Goal: Information Seeking & Learning: Compare options

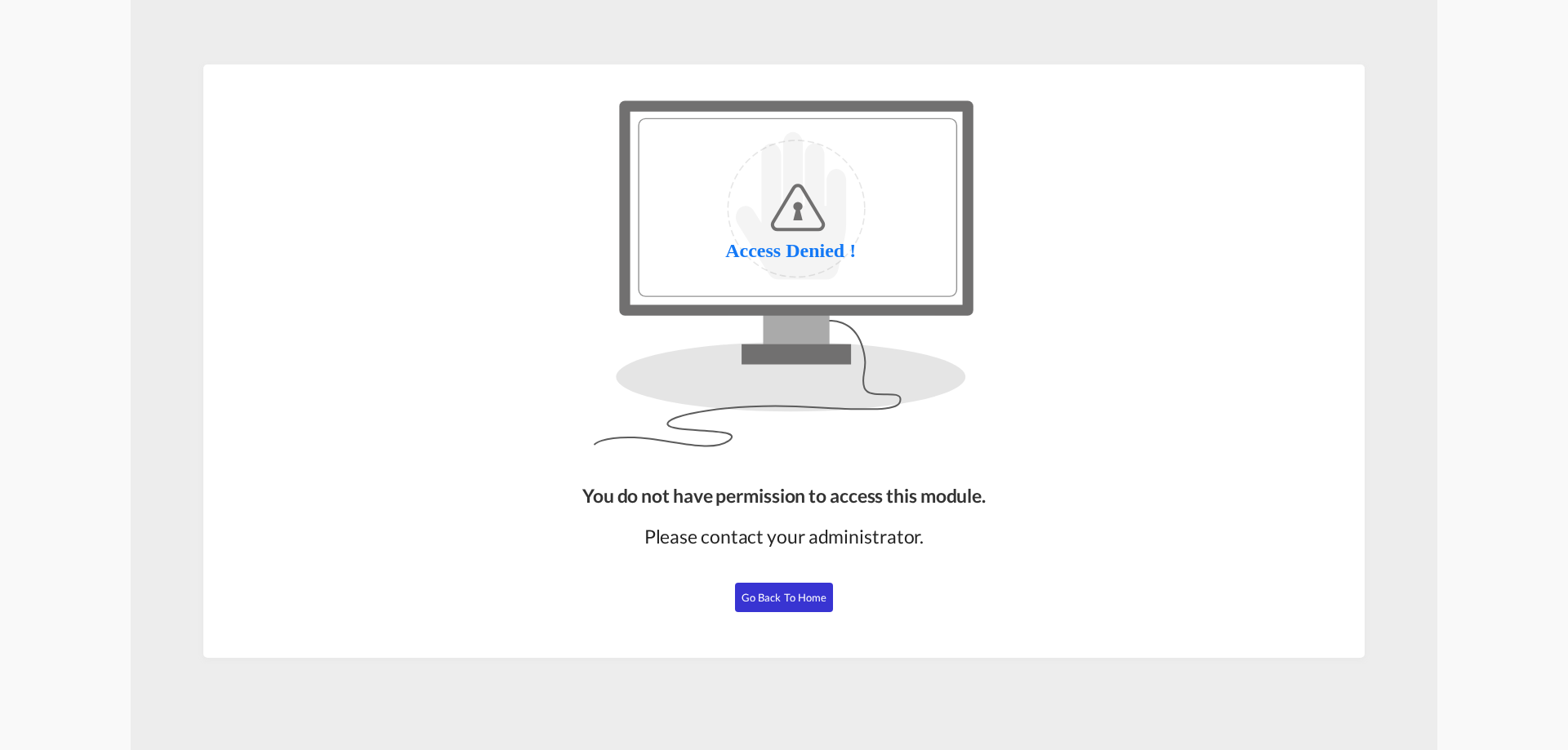
click at [755, 605] on button "Go Back to Home" at bounding box center [784, 598] width 98 height 29
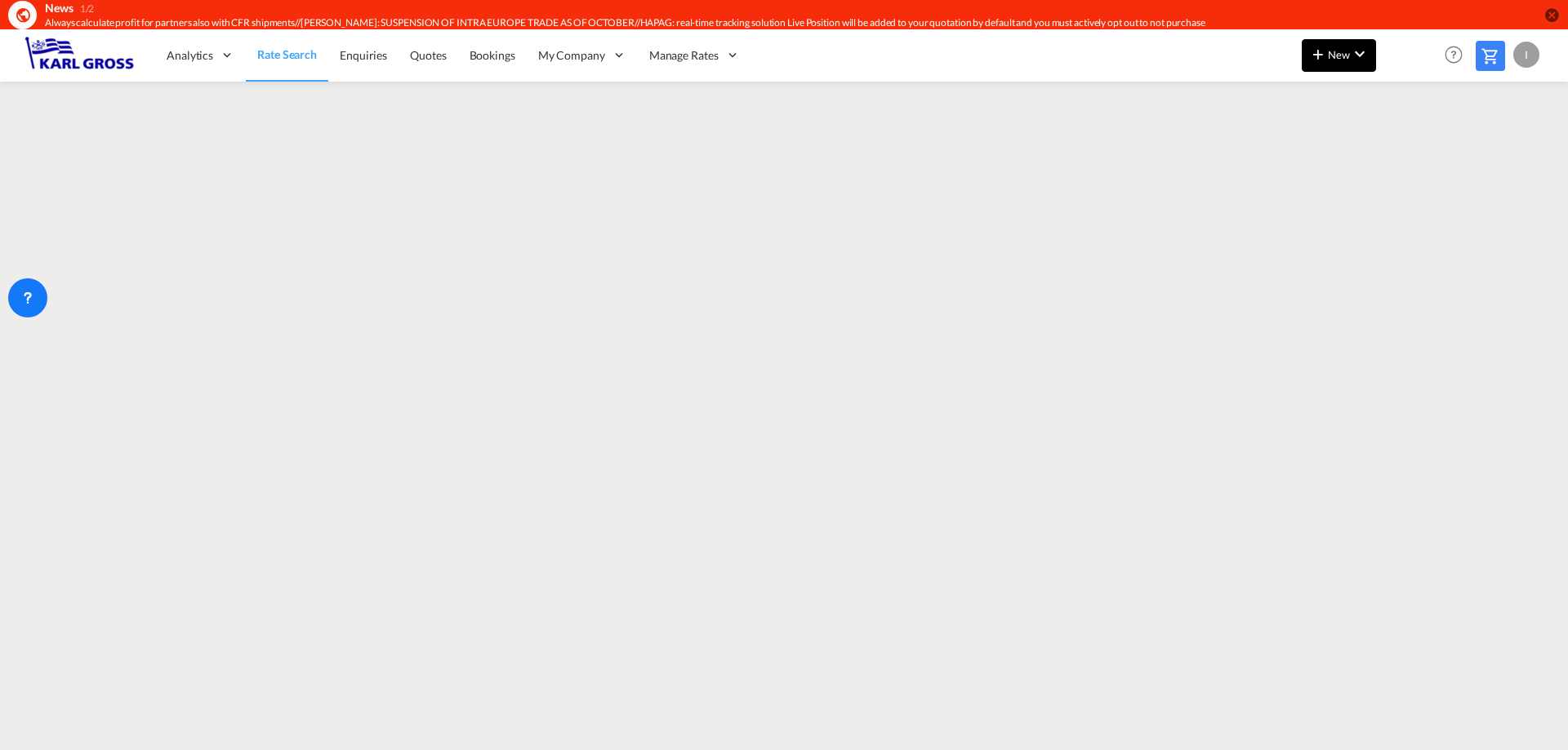
click at [1329, 52] on span "New" at bounding box center [1338, 54] width 61 height 13
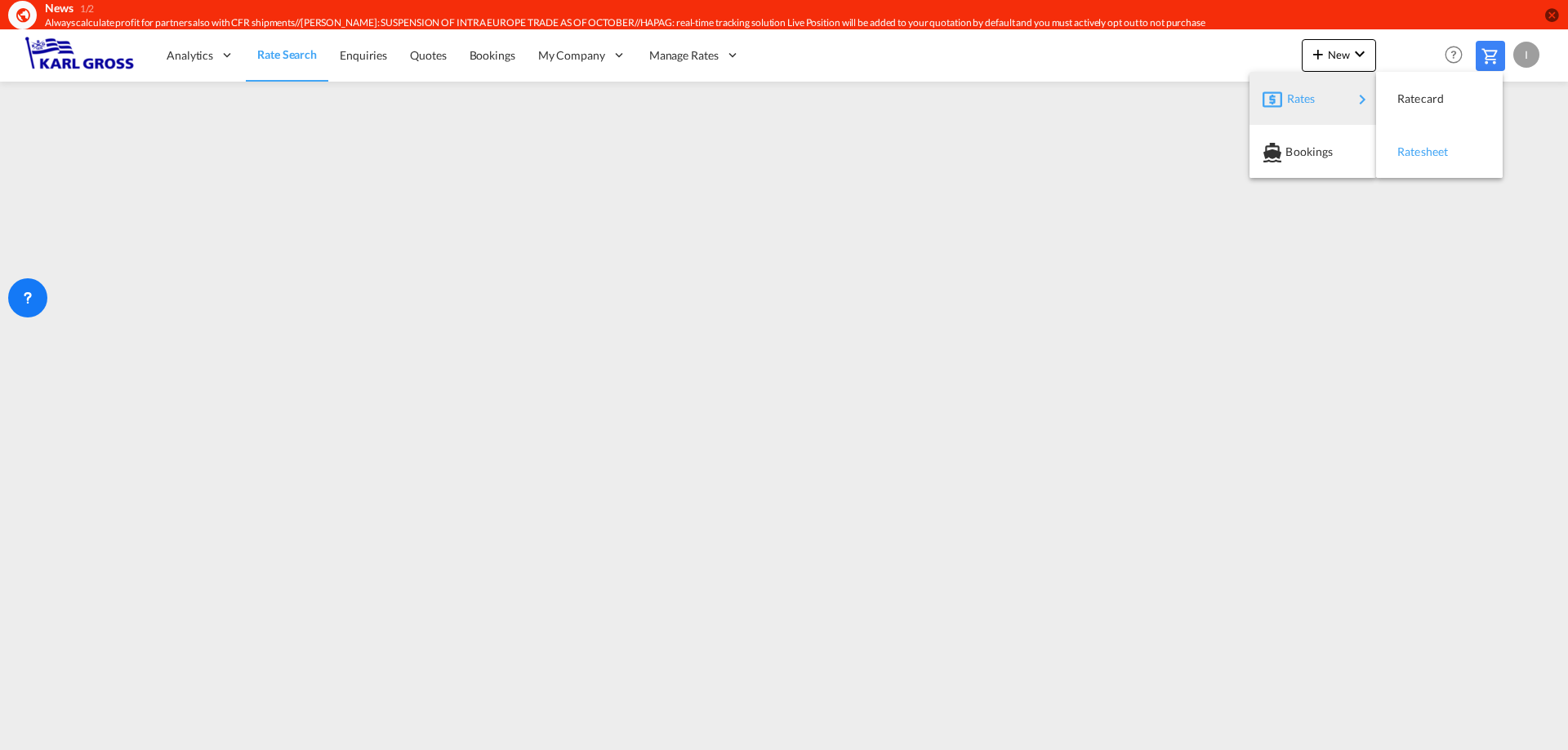
click at [1443, 135] on div "Ratesheet" at bounding box center [1427, 152] width 60 height 40
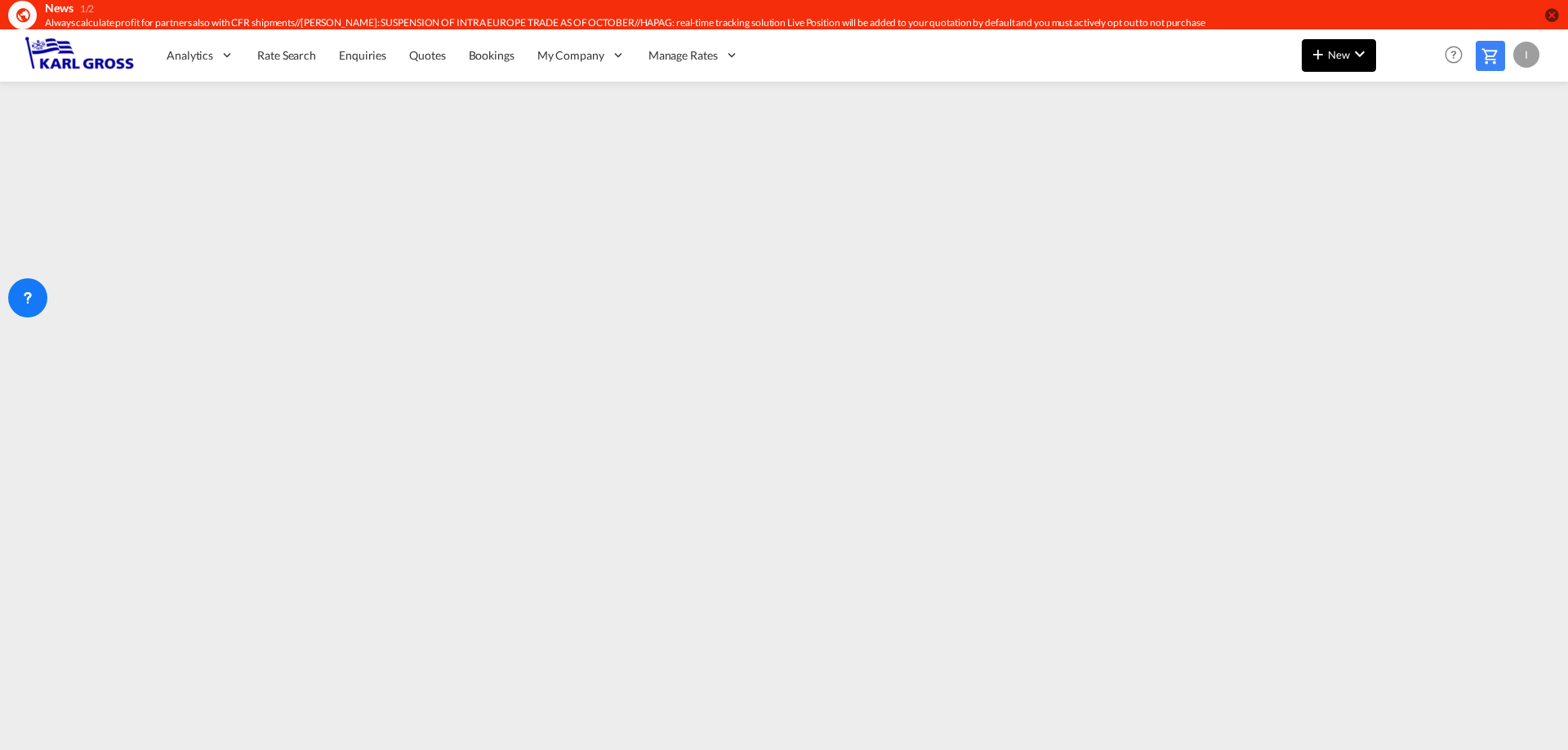
click at [1328, 62] on md-icon "icon-plus 400-fg" at bounding box center [1317, 53] width 20 height 20
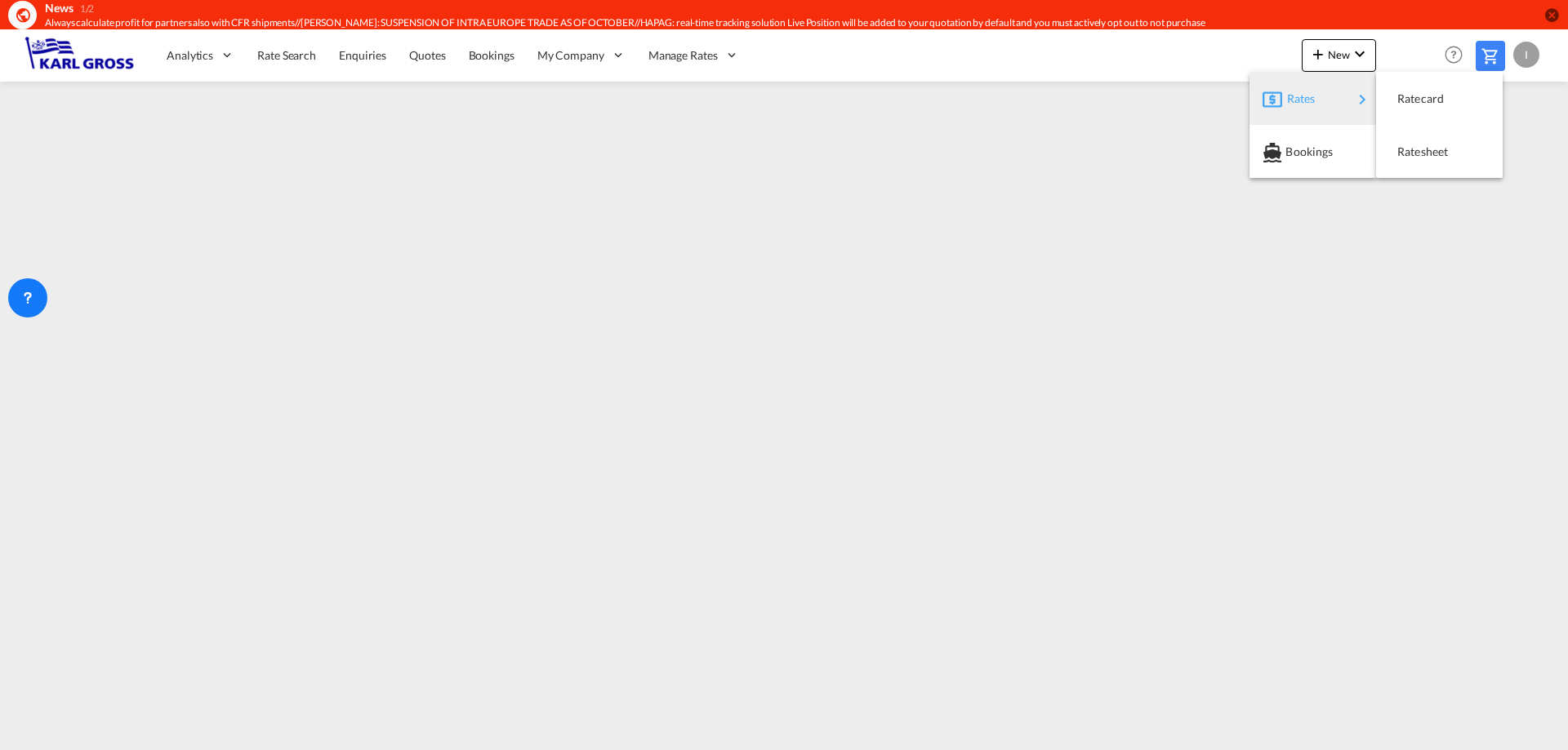
click at [1326, 111] on div "Rates" at bounding box center [1319, 98] width 65 height 40
click at [1415, 154] on span "Ratesheet" at bounding box center [1405, 152] width 18 height 33
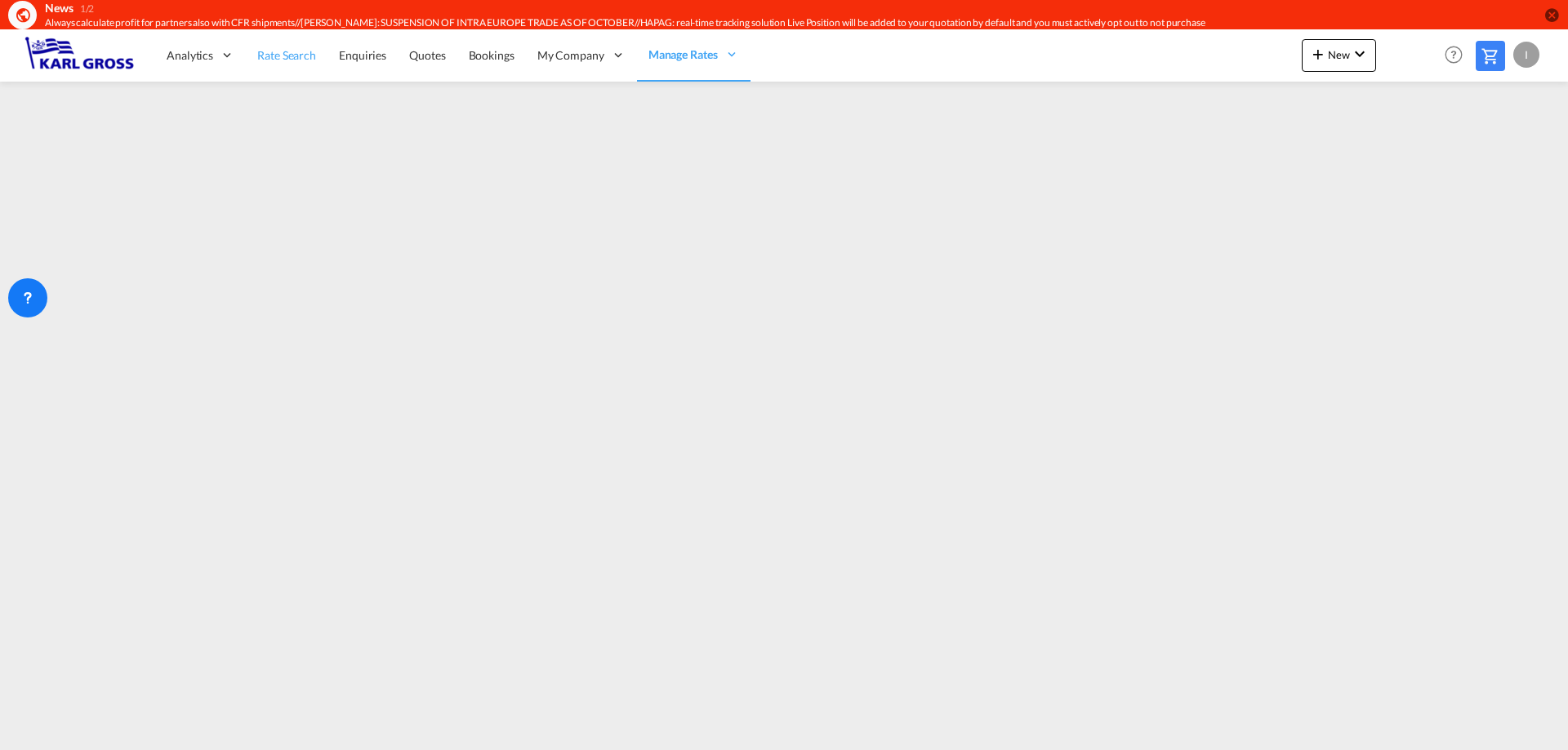
click at [307, 55] on span "Rate Search" at bounding box center [287, 55] width 59 height 14
click at [38, 303] on div at bounding box center [41, 312] width 23 height 23
click at [25, 289] on div at bounding box center [28, 298] width 40 height 40
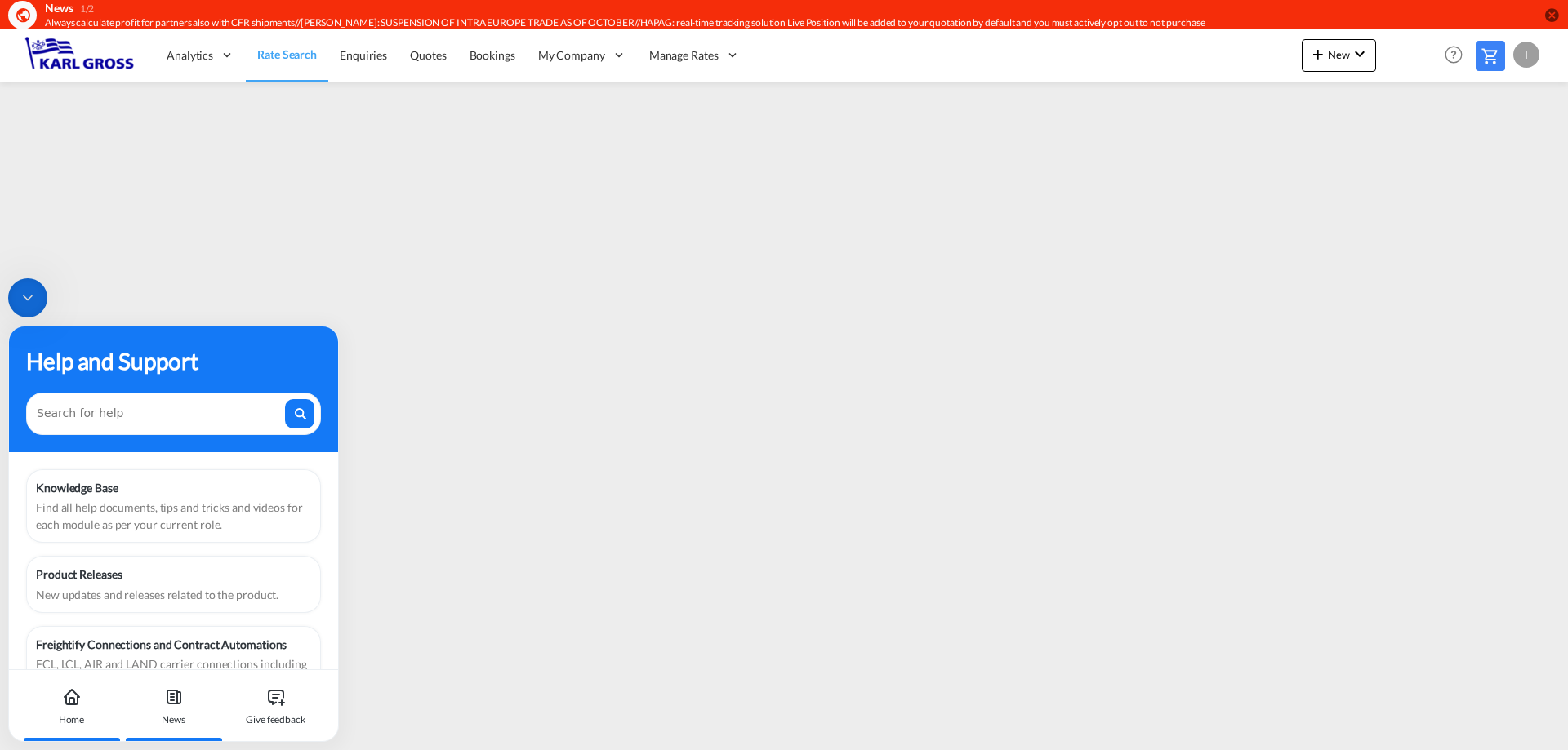
click at [184, 713] on div "News" at bounding box center [173, 720] width 23 height 15
